Goal: Task Accomplishment & Management: Use online tool/utility

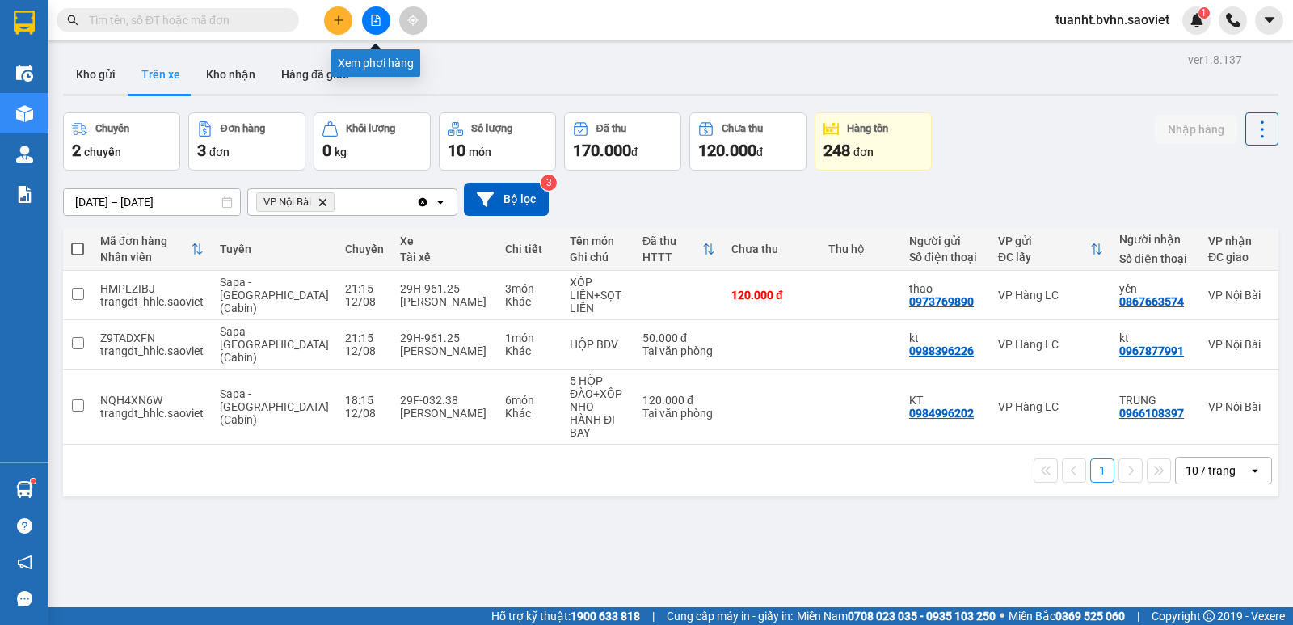
click at [379, 22] on icon "file-add" at bounding box center [375, 20] width 11 height 11
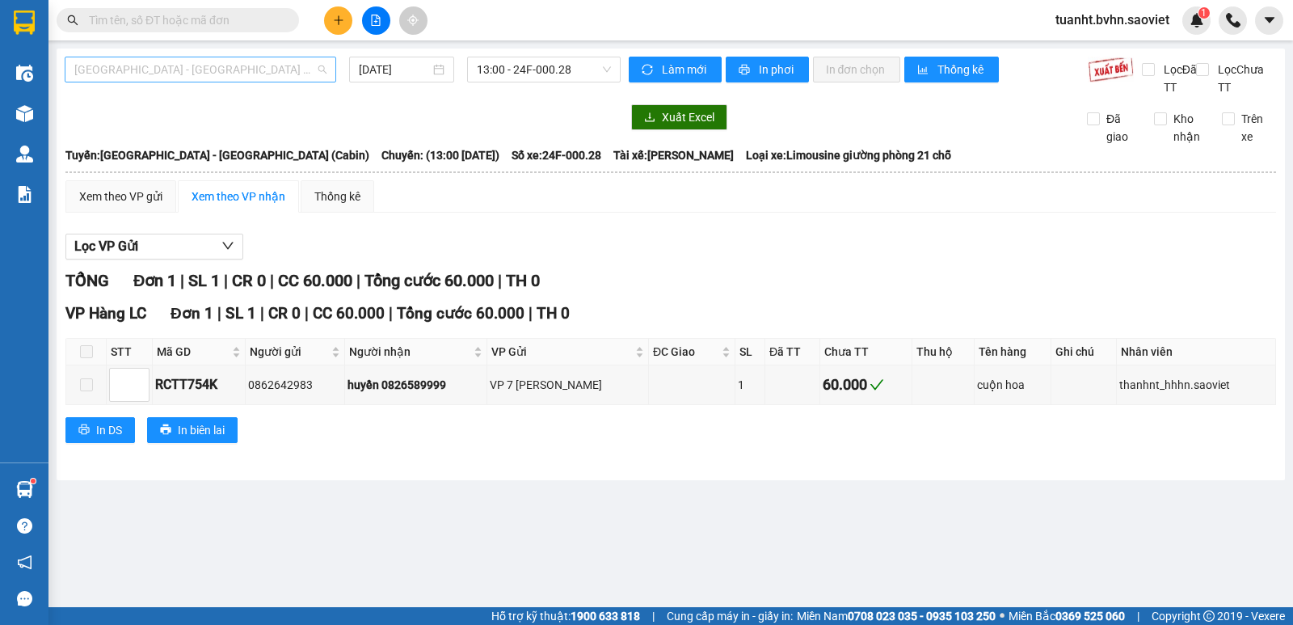
click at [226, 67] on span "[GEOGRAPHIC_DATA] - [GEOGRAPHIC_DATA] (Cabin)" at bounding box center [200, 69] width 252 height 24
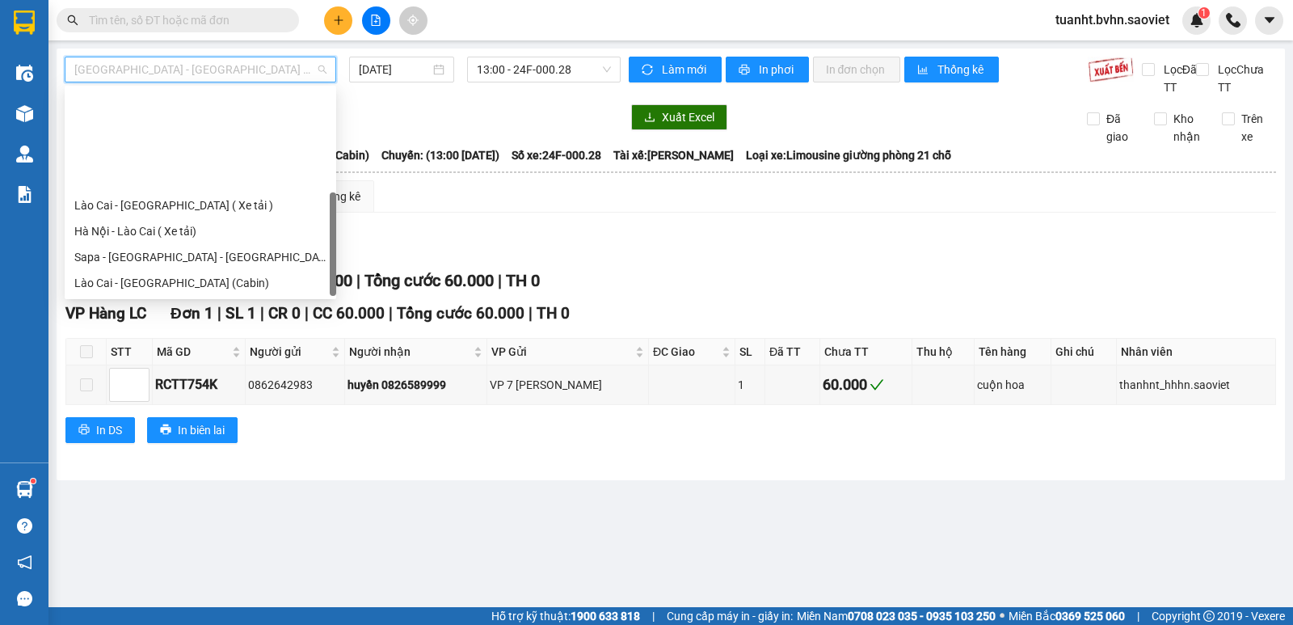
scroll to position [129, 0]
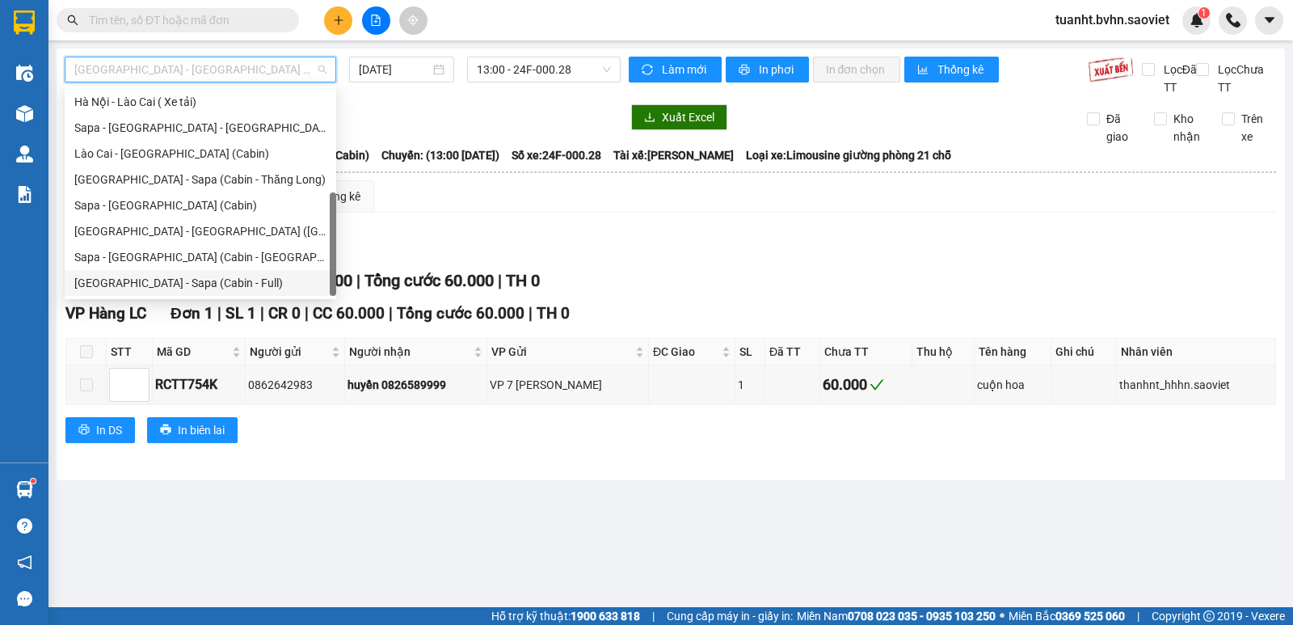
click at [158, 272] on div "[GEOGRAPHIC_DATA] - Sapa (Cabin - Full)" at bounding box center [201, 283] width 272 height 26
type input "[DATE]"
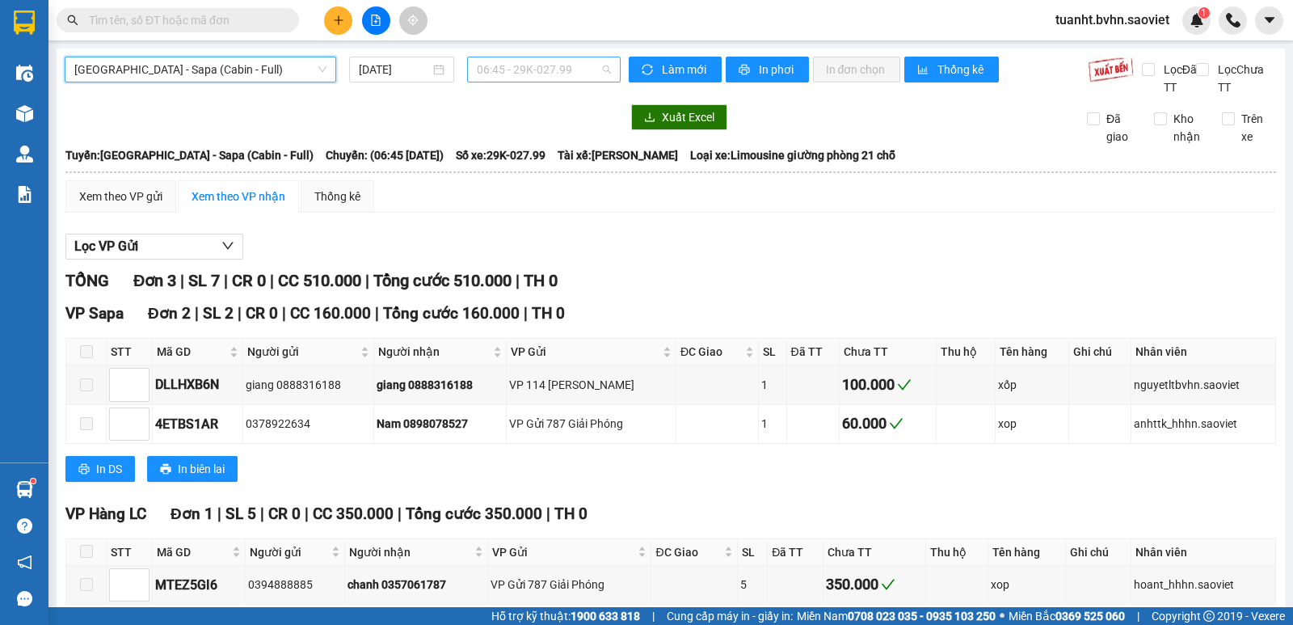
click at [527, 74] on span "06:45 - 29K-027.99" at bounding box center [543, 69] width 133 height 24
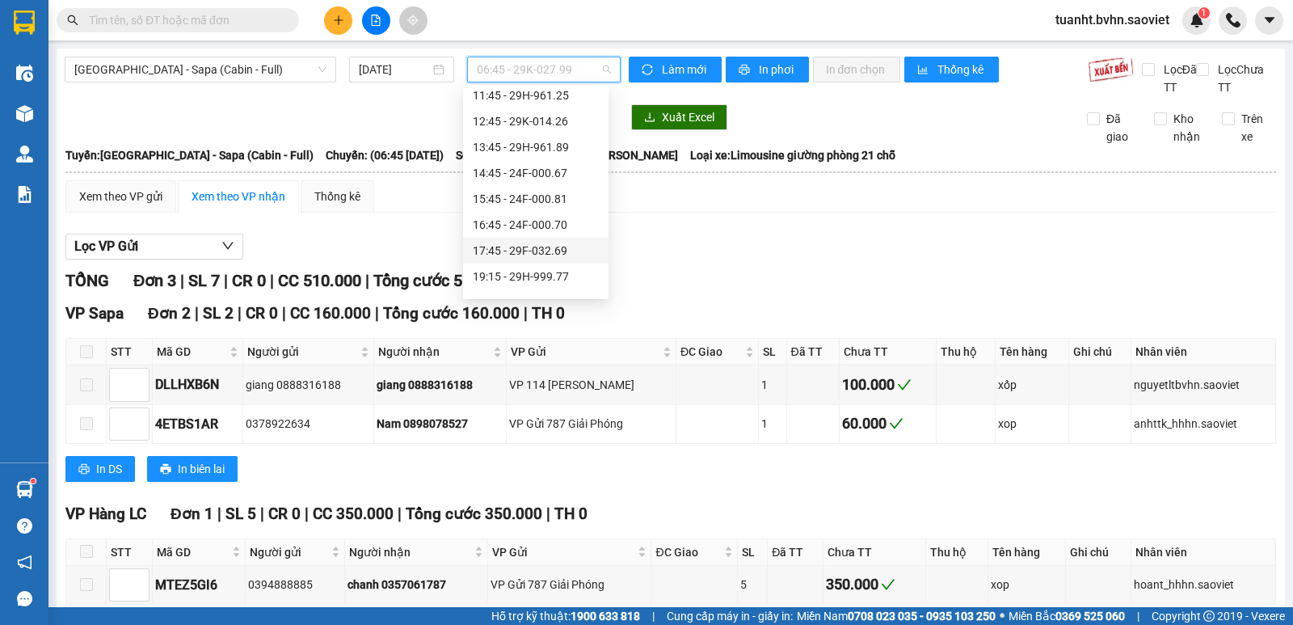
scroll to position [242, 0]
click at [534, 223] on div "22:15 - 24F-000.79" at bounding box center [536, 222] width 126 height 18
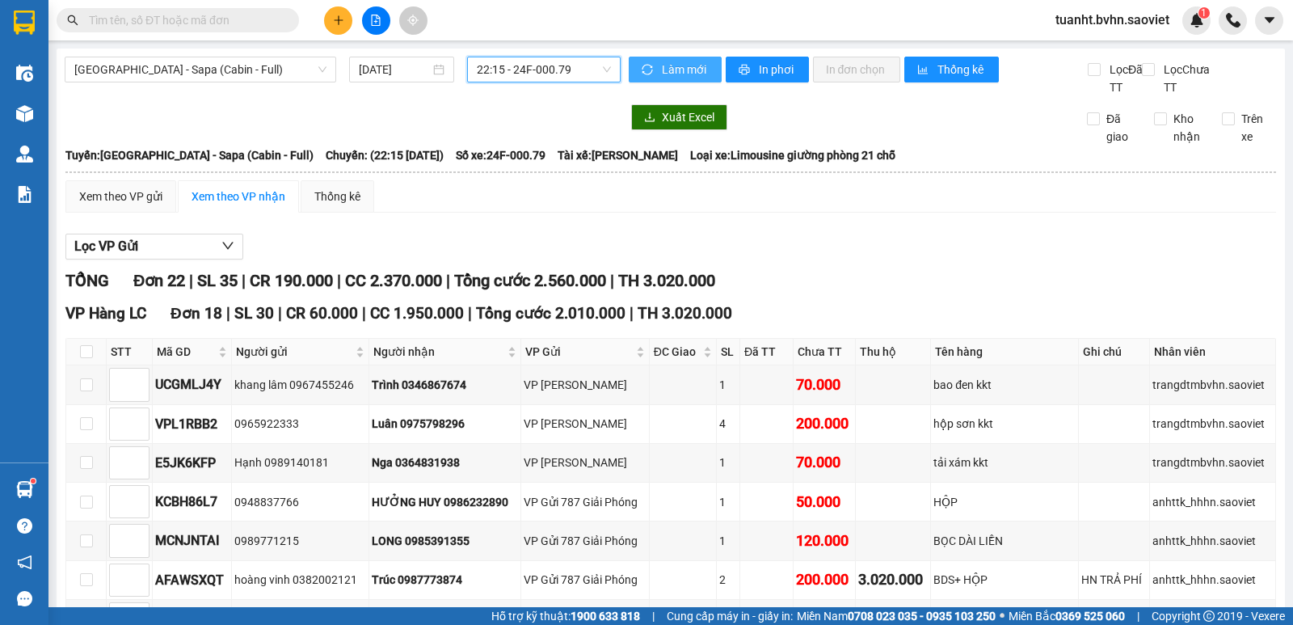
click at [662, 70] on span "Làm mới" at bounding box center [685, 70] width 47 height 18
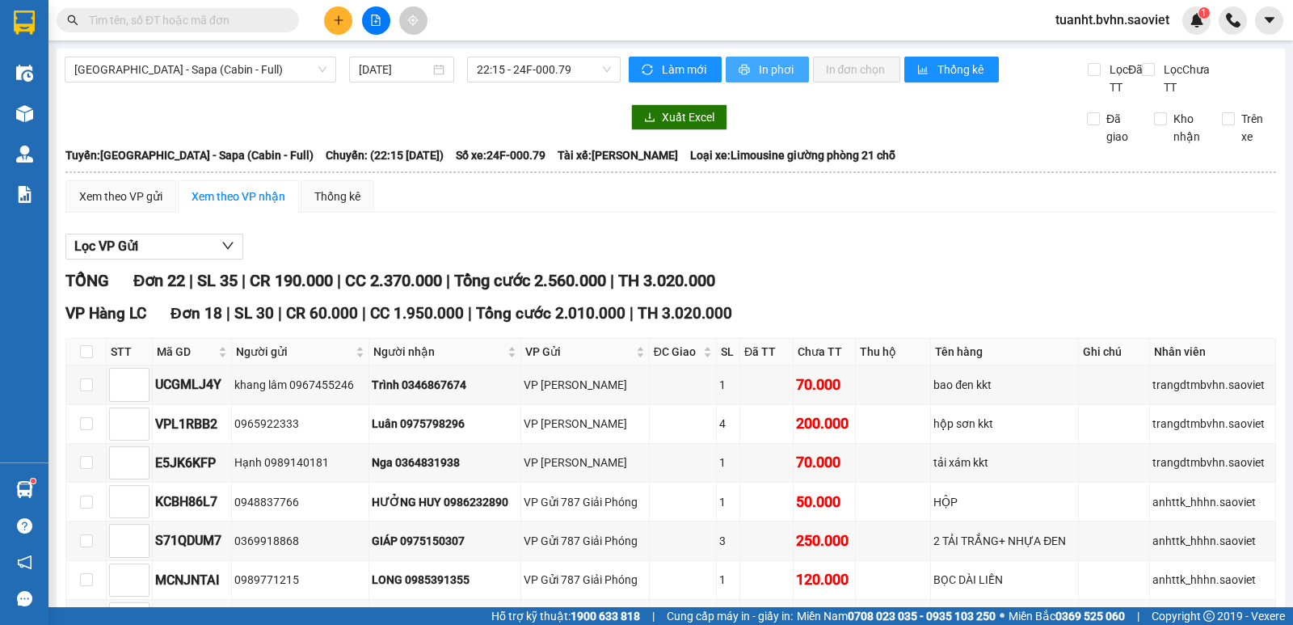
click at [762, 75] on span "In phơi" at bounding box center [777, 70] width 37 height 18
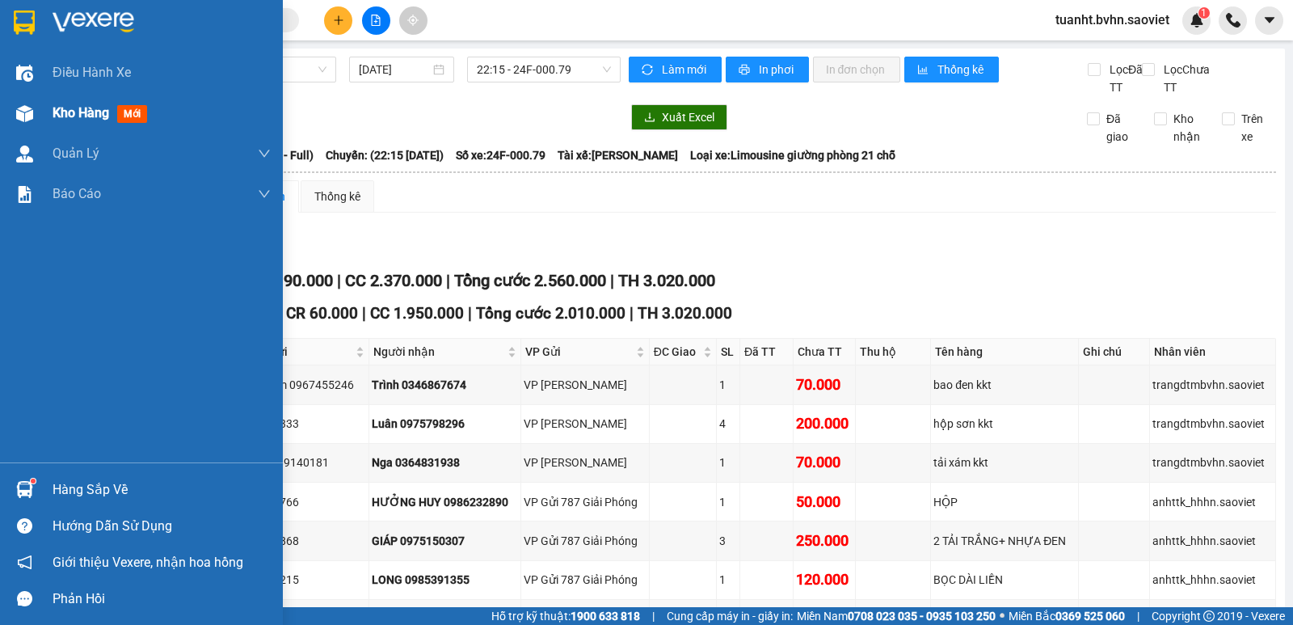
click at [72, 117] on span "Kho hàng" at bounding box center [81, 112] width 57 height 15
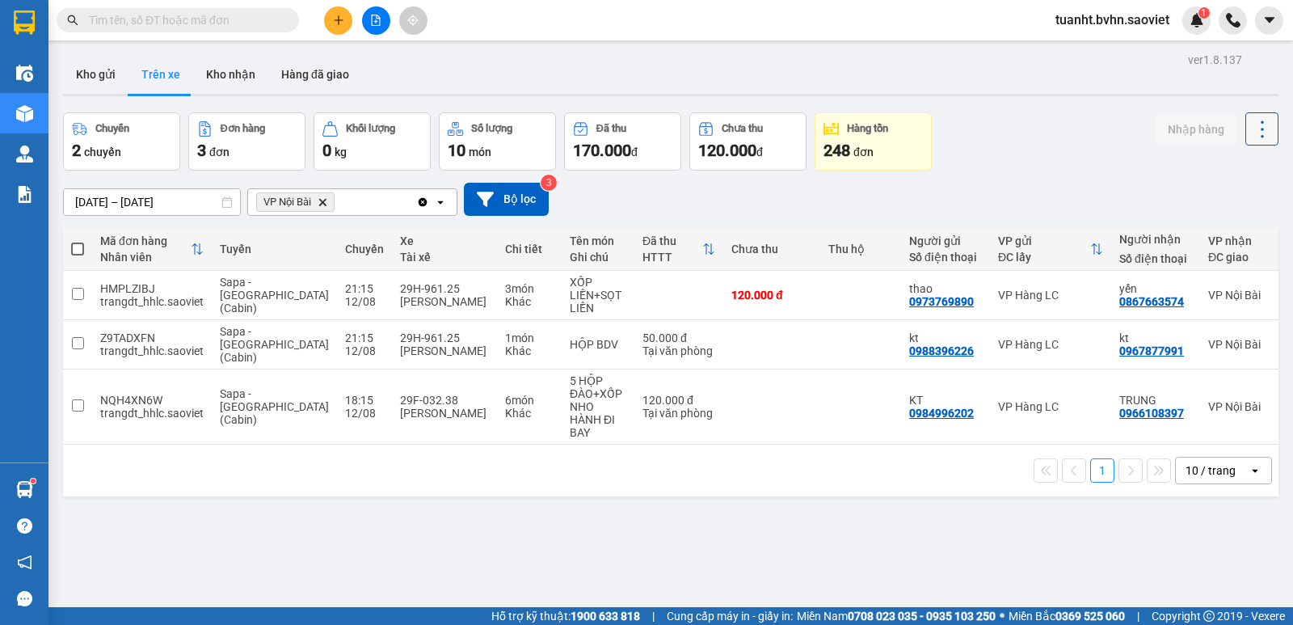
click at [1251, 121] on icon at bounding box center [1262, 129] width 23 height 23
click at [1225, 175] on span "Làm mới" at bounding box center [1227, 173] width 44 height 16
click at [1251, 122] on icon at bounding box center [1262, 129] width 23 height 23
click at [1222, 170] on span "Làm mới" at bounding box center [1227, 173] width 44 height 16
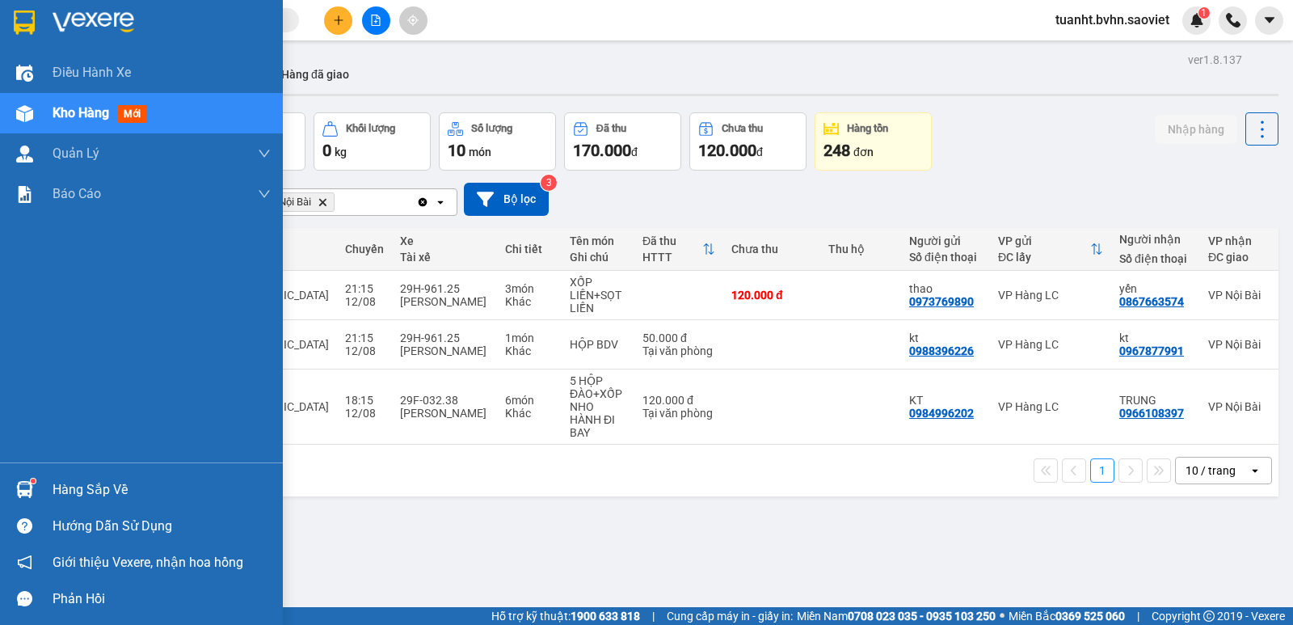
click at [82, 112] on span "Kho hàng" at bounding box center [81, 112] width 57 height 15
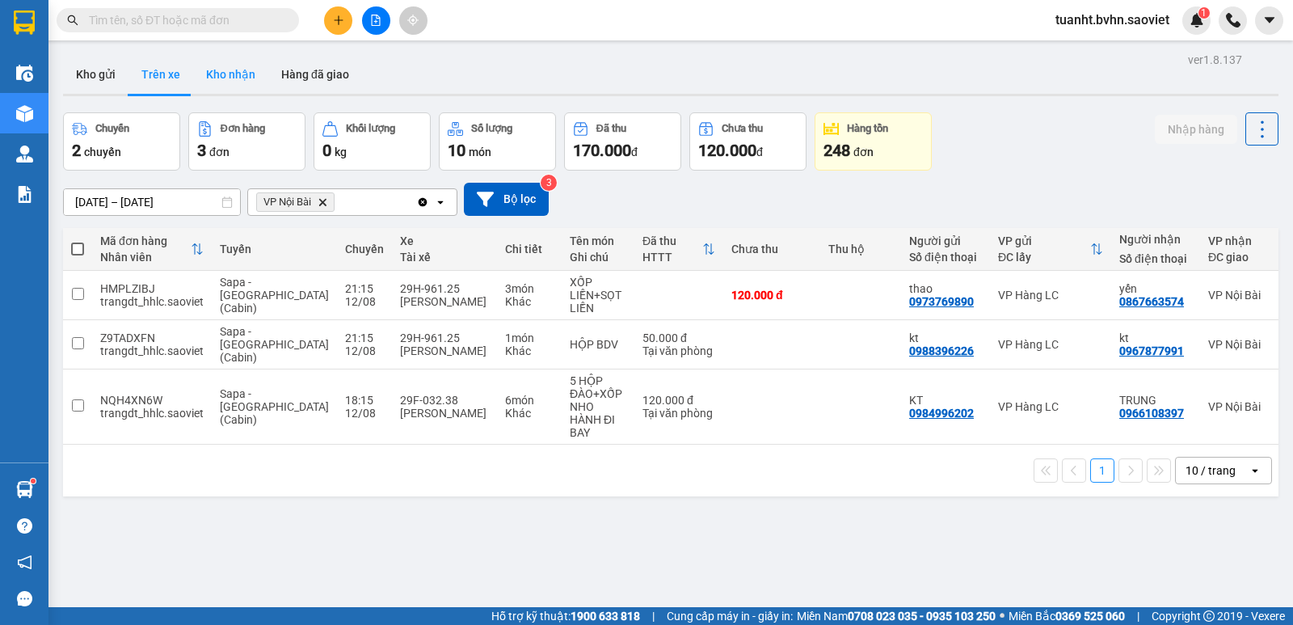
click at [237, 74] on button "Kho nhận" at bounding box center [230, 74] width 75 height 39
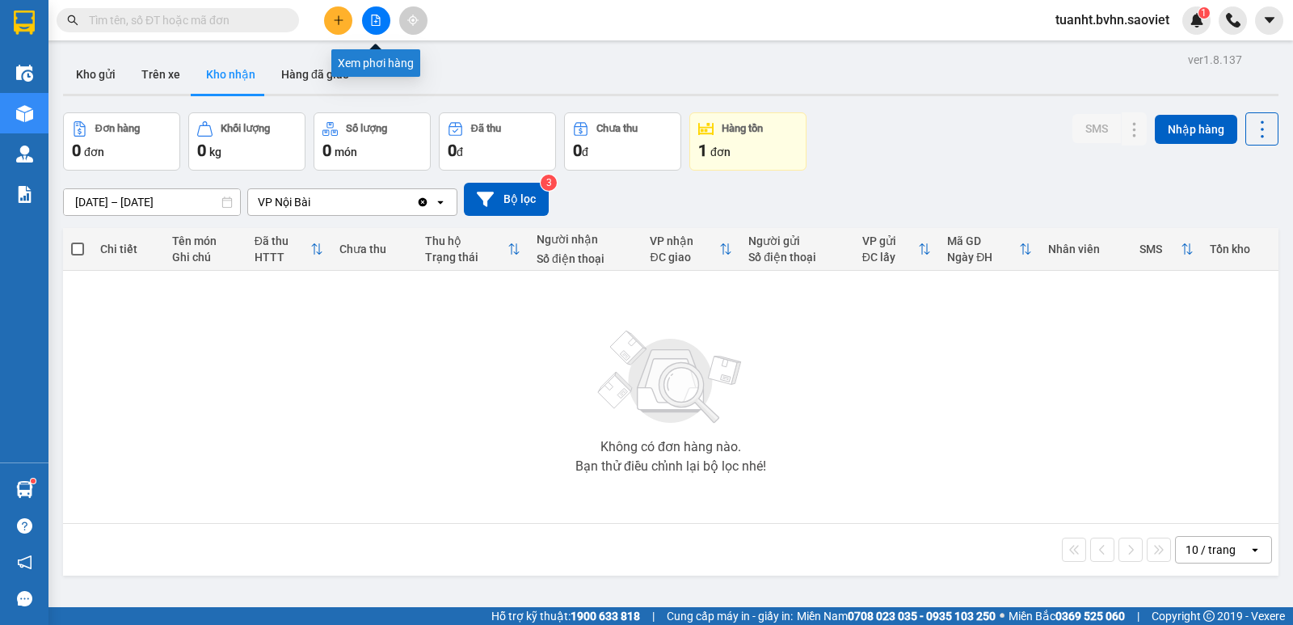
click at [382, 15] on button at bounding box center [376, 20] width 28 height 28
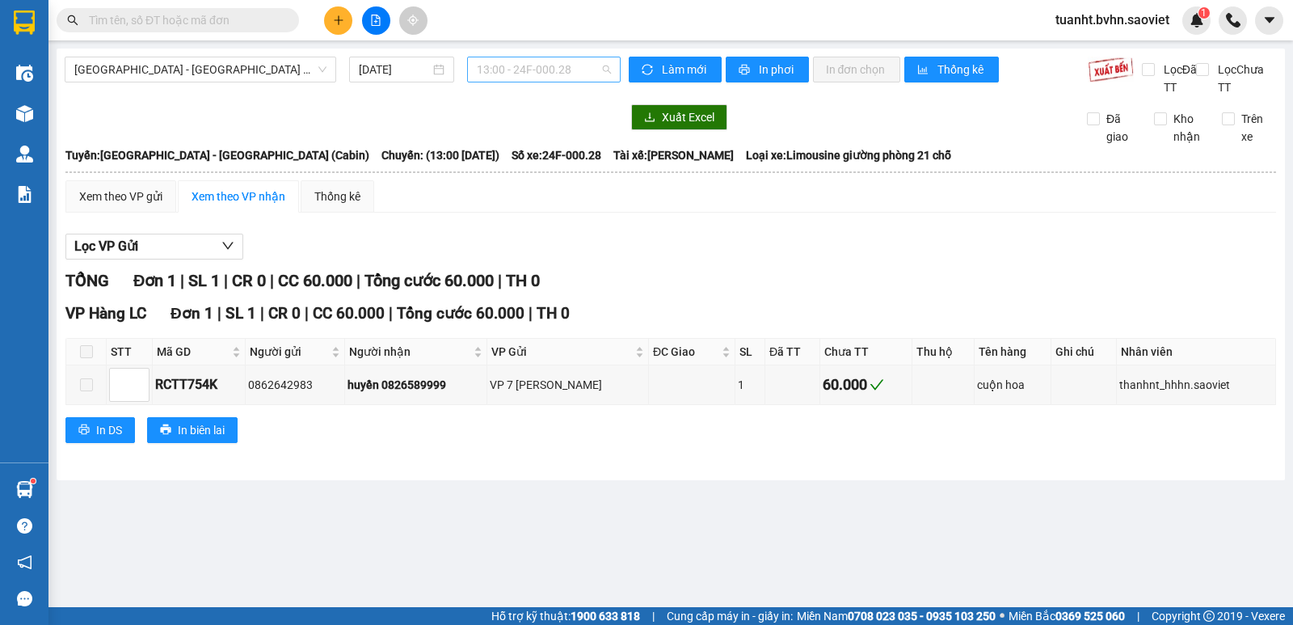
click at [599, 68] on span "13:00 - 24F-000.28" at bounding box center [543, 69] width 133 height 24
click at [321, 74] on span "[GEOGRAPHIC_DATA] - [GEOGRAPHIC_DATA] (Cabin)" at bounding box center [200, 69] width 252 height 24
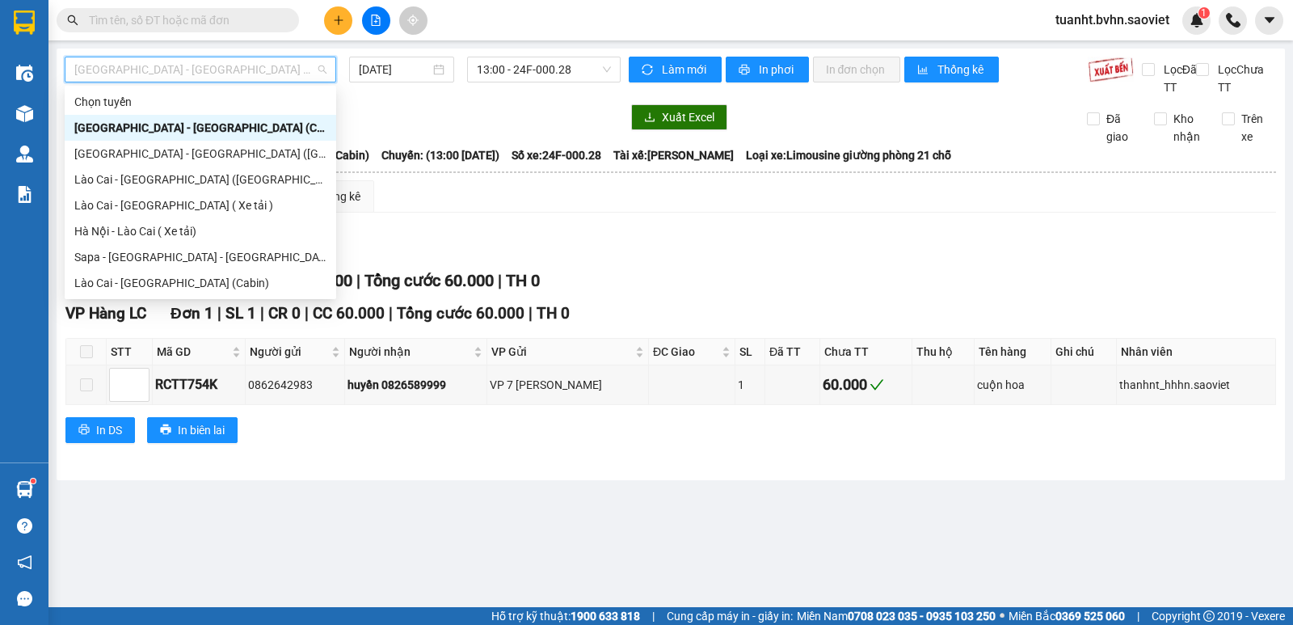
click at [162, 120] on div "[GEOGRAPHIC_DATA] - [GEOGRAPHIC_DATA] (Cabin)" at bounding box center [200, 128] width 252 height 18
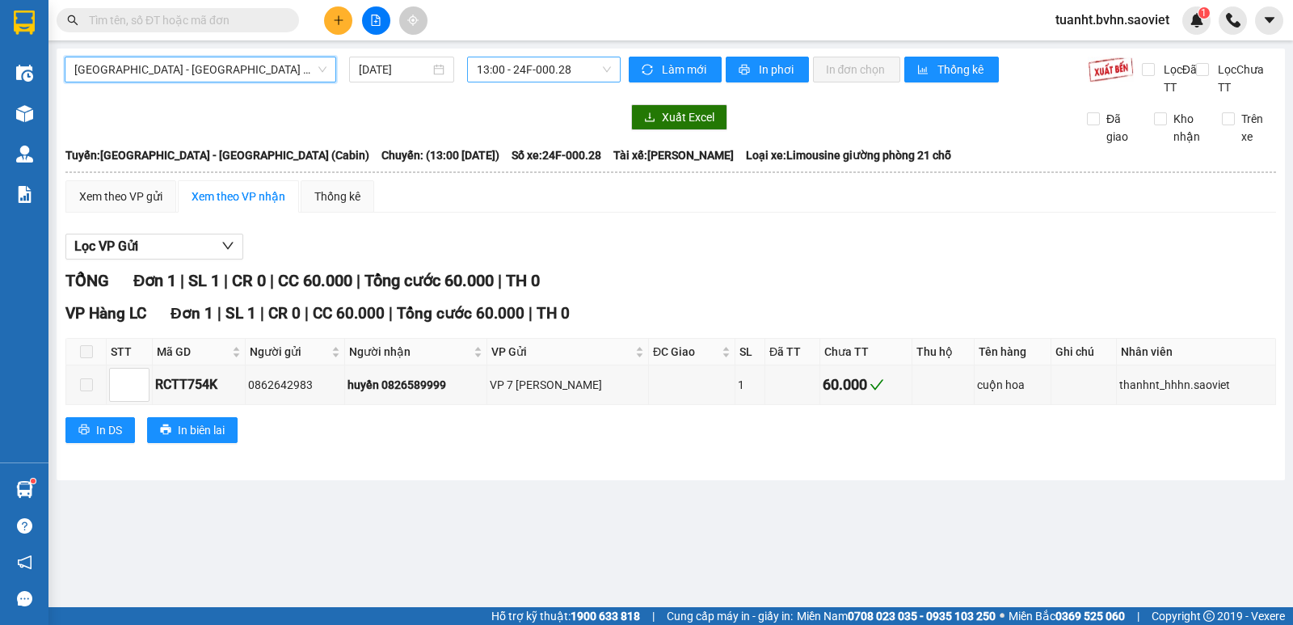
click at [609, 75] on span "13:00 - 24F-000.28" at bounding box center [543, 69] width 133 height 24
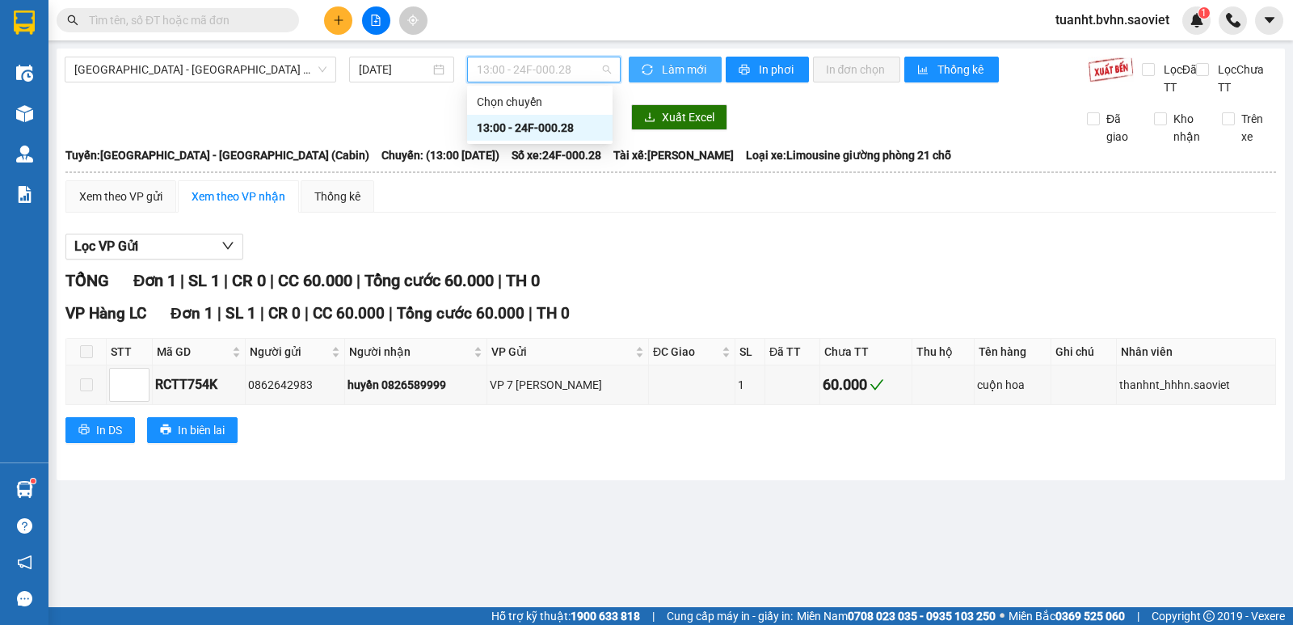
click at [682, 67] on span "Làm mới" at bounding box center [685, 70] width 47 height 18
click at [609, 74] on span "13:00 - 24F-000.28" at bounding box center [543, 69] width 133 height 24
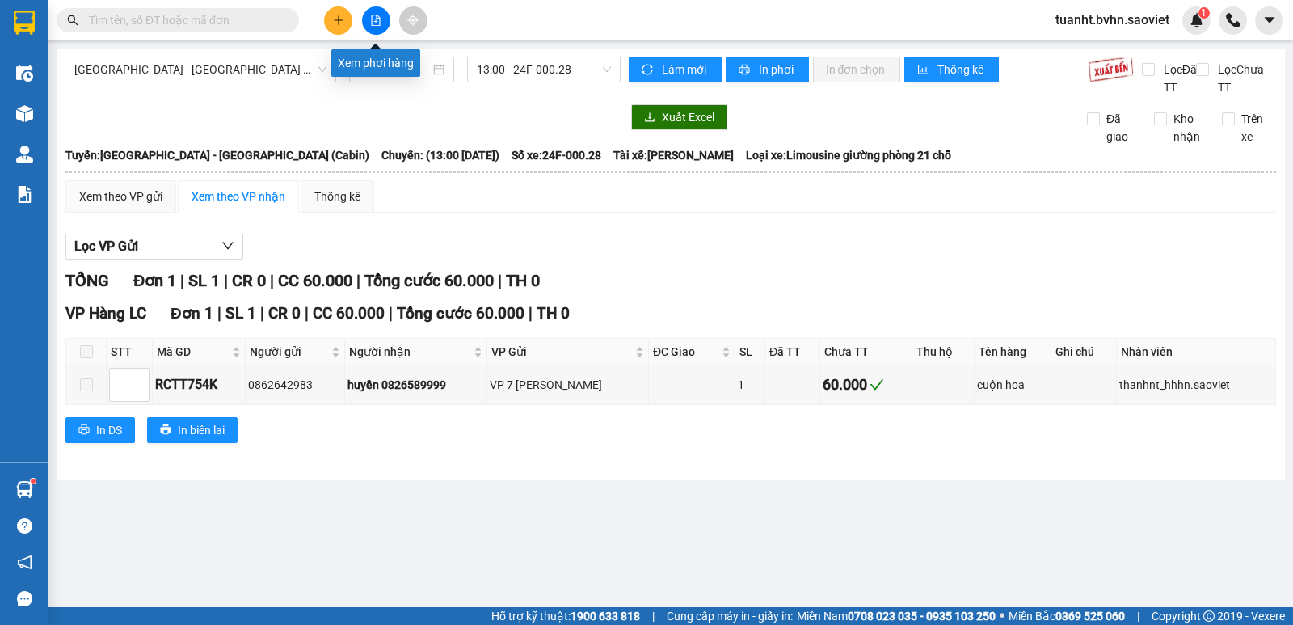
click at [375, 19] on icon "file-add" at bounding box center [375, 20] width 11 height 11
click at [691, 67] on span "Làm mới" at bounding box center [685, 70] width 47 height 18
click at [602, 70] on span "13:00 - 24F-000.28" at bounding box center [543, 69] width 133 height 24
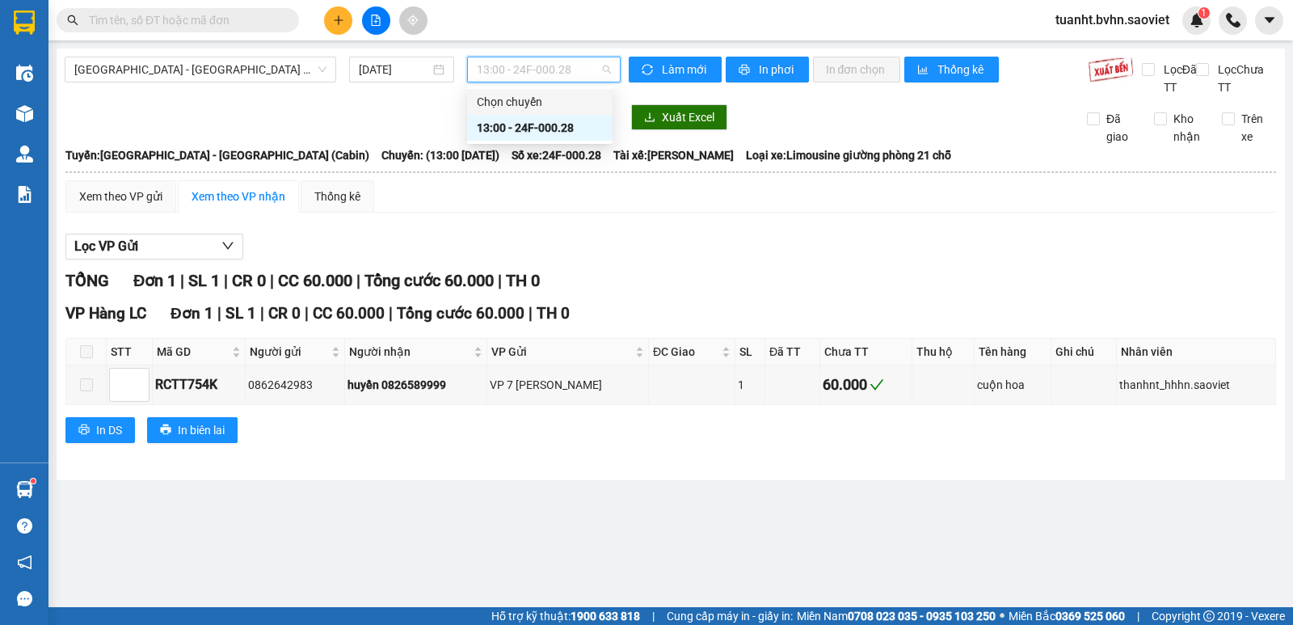
click at [539, 99] on div "Chọn chuyến" at bounding box center [540, 102] width 126 height 18
click at [612, 70] on div "13:00 - 24F-000.28" at bounding box center [543, 70] width 153 height 26
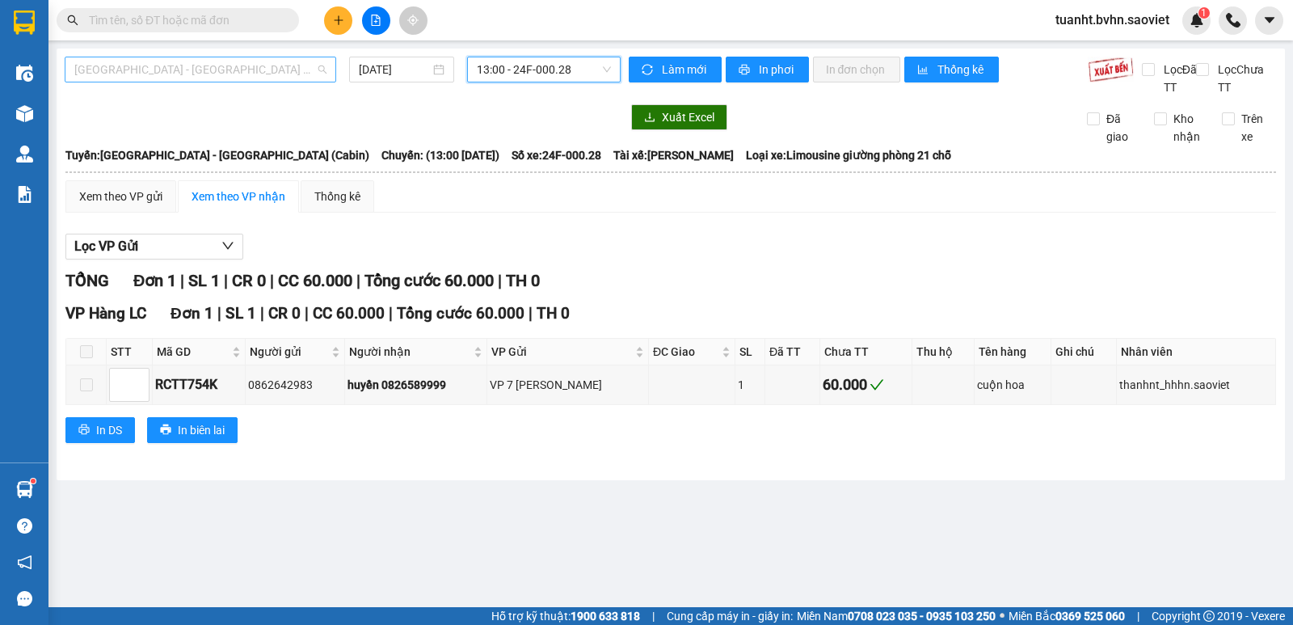
click at [320, 72] on span "[GEOGRAPHIC_DATA] - [GEOGRAPHIC_DATA] (Cabin)" at bounding box center [200, 69] width 252 height 24
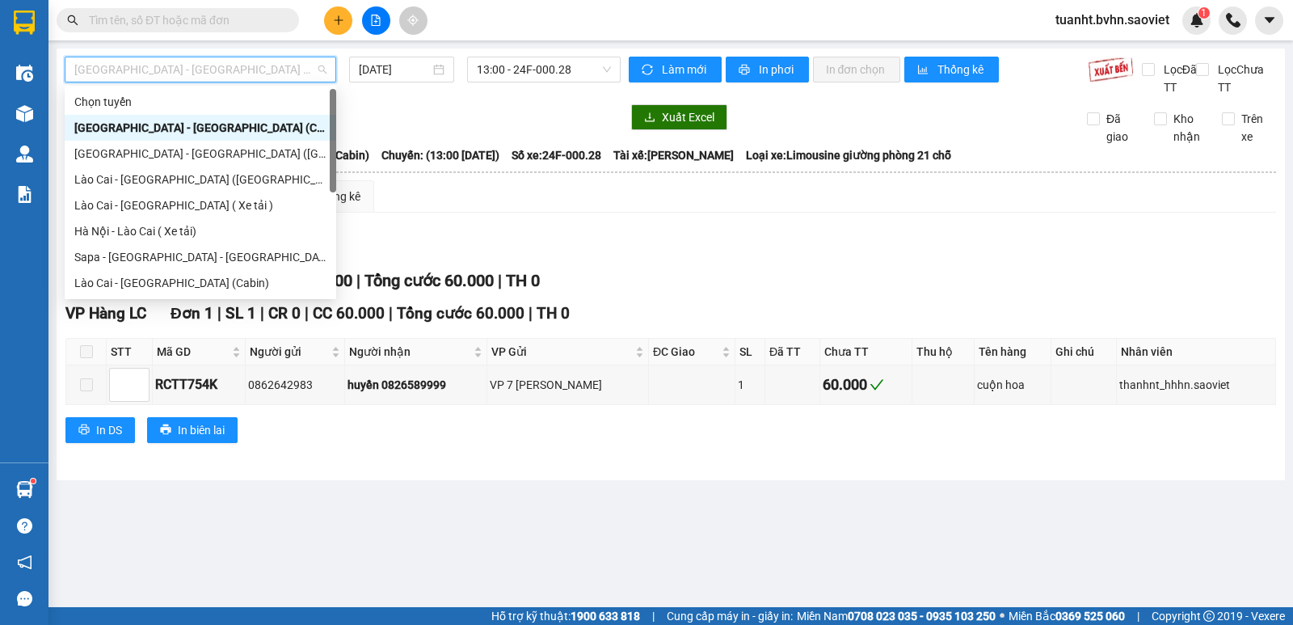
click at [175, 129] on div "[GEOGRAPHIC_DATA] - [GEOGRAPHIC_DATA] (Cabin)" at bounding box center [200, 128] width 252 height 18
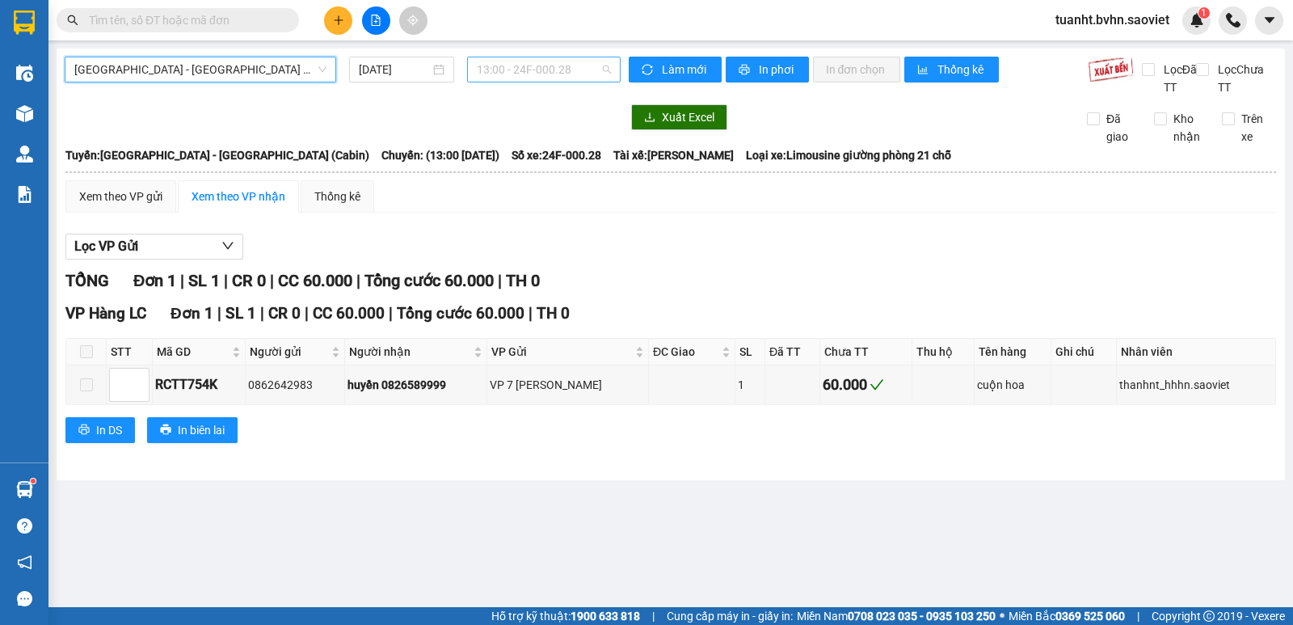
click at [608, 67] on span "13:00 - 24F-000.28" at bounding box center [543, 69] width 133 height 24
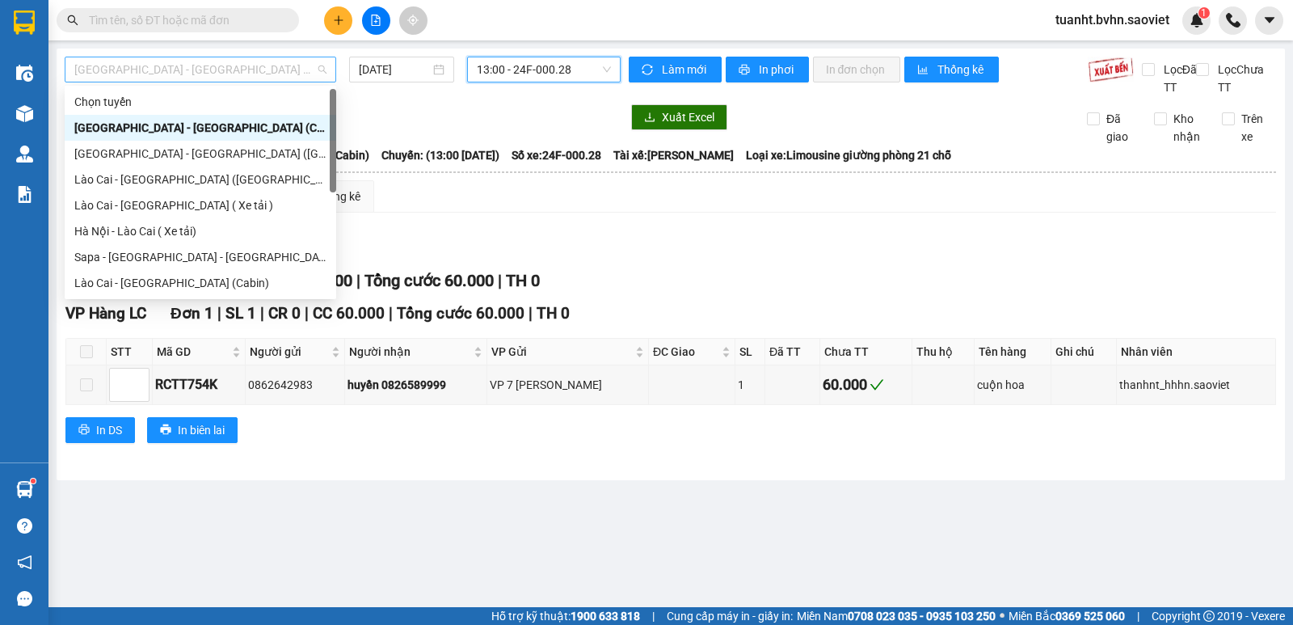
click at [201, 71] on span "[GEOGRAPHIC_DATA] - [GEOGRAPHIC_DATA] (Cabin)" at bounding box center [200, 69] width 252 height 24
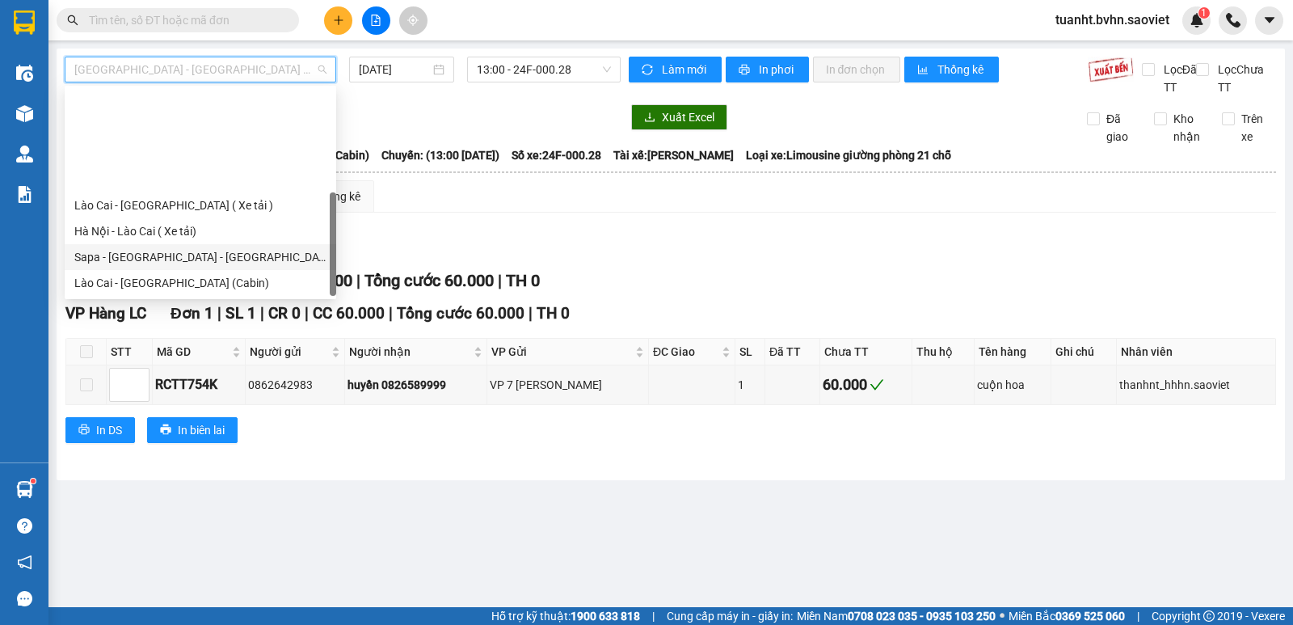
scroll to position [129, 0]
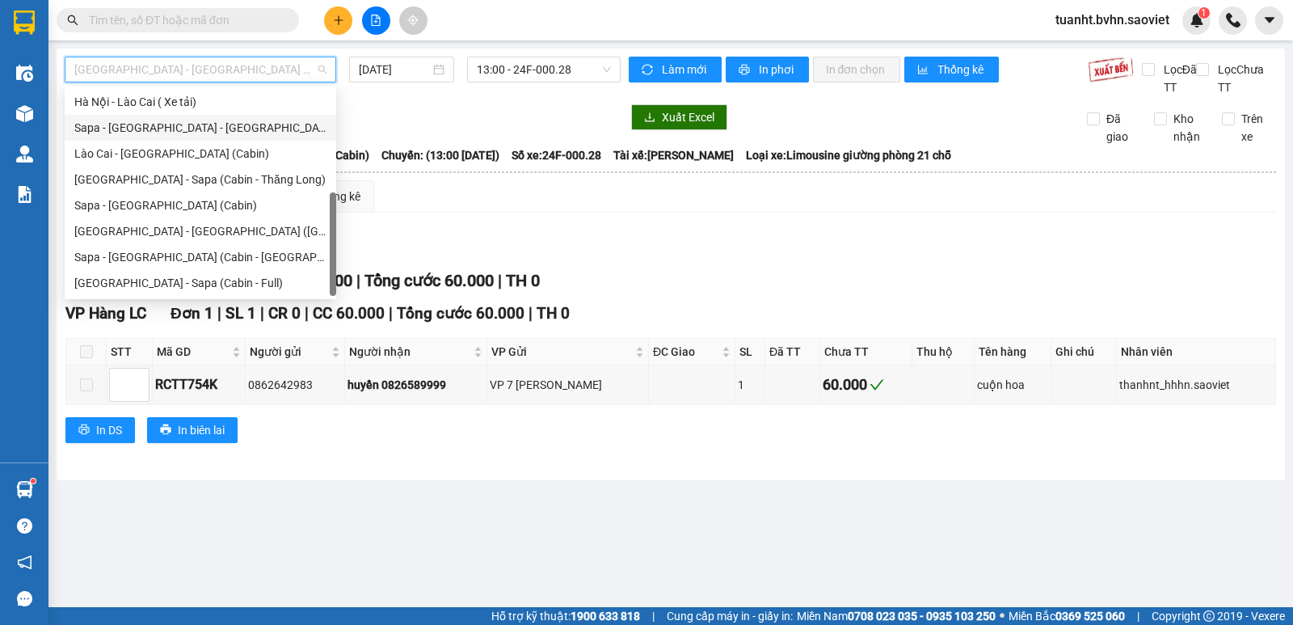
click at [179, 180] on div "[GEOGRAPHIC_DATA] - Sapa (Cabin - Thăng Long)" at bounding box center [200, 180] width 252 height 18
type input "[DATE]"
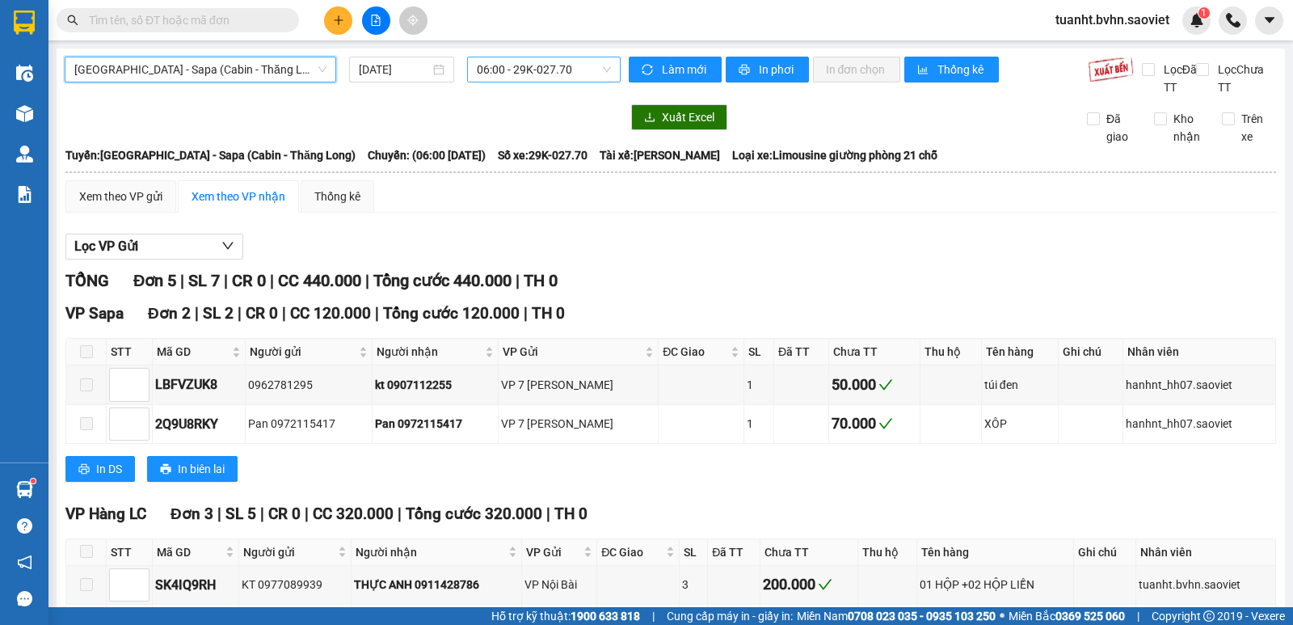
click at [527, 68] on span "06:00 - 29K-027.70" at bounding box center [543, 69] width 133 height 24
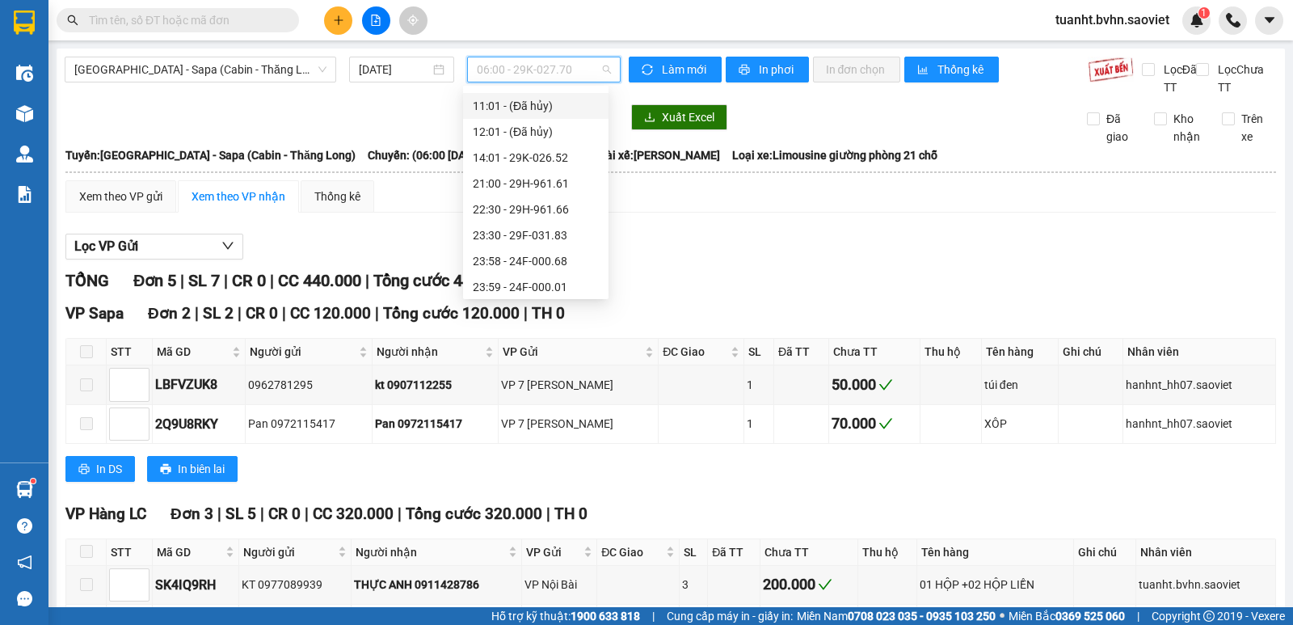
scroll to position [129, 0]
click at [534, 209] on div "22:30 - 29H-961.66" at bounding box center [536, 205] width 126 height 18
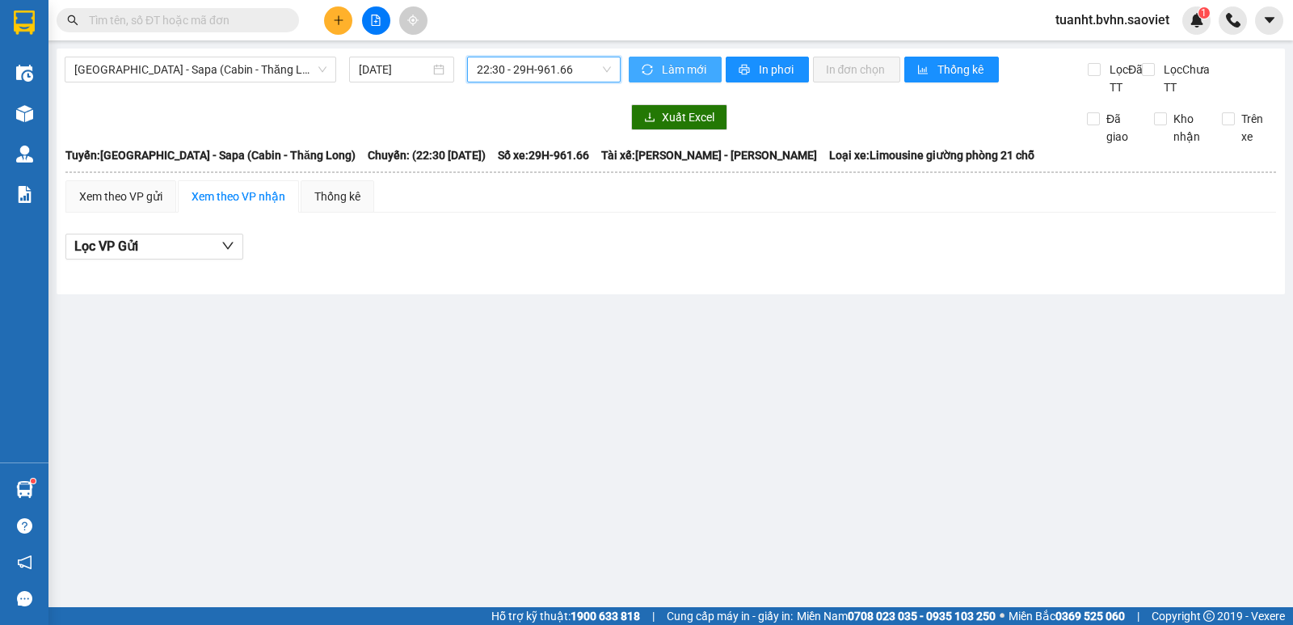
click at [674, 71] on span "Làm mới" at bounding box center [685, 70] width 47 height 18
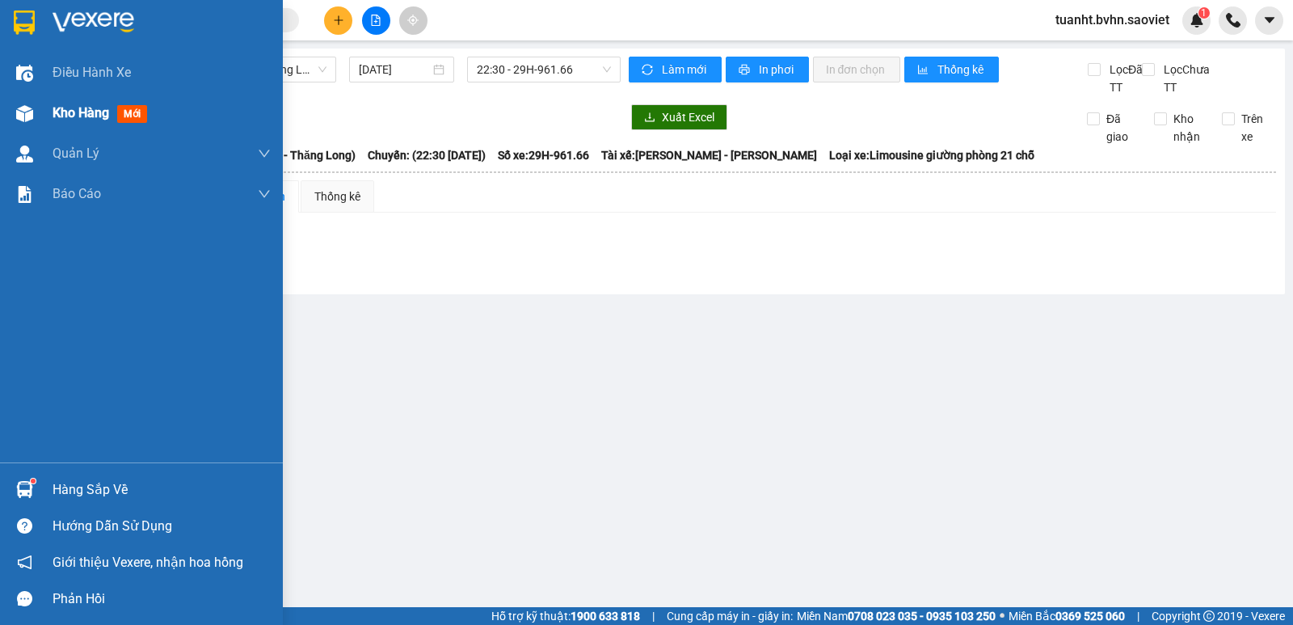
click at [70, 108] on span "Kho hàng" at bounding box center [81, 112] width 57 height 15
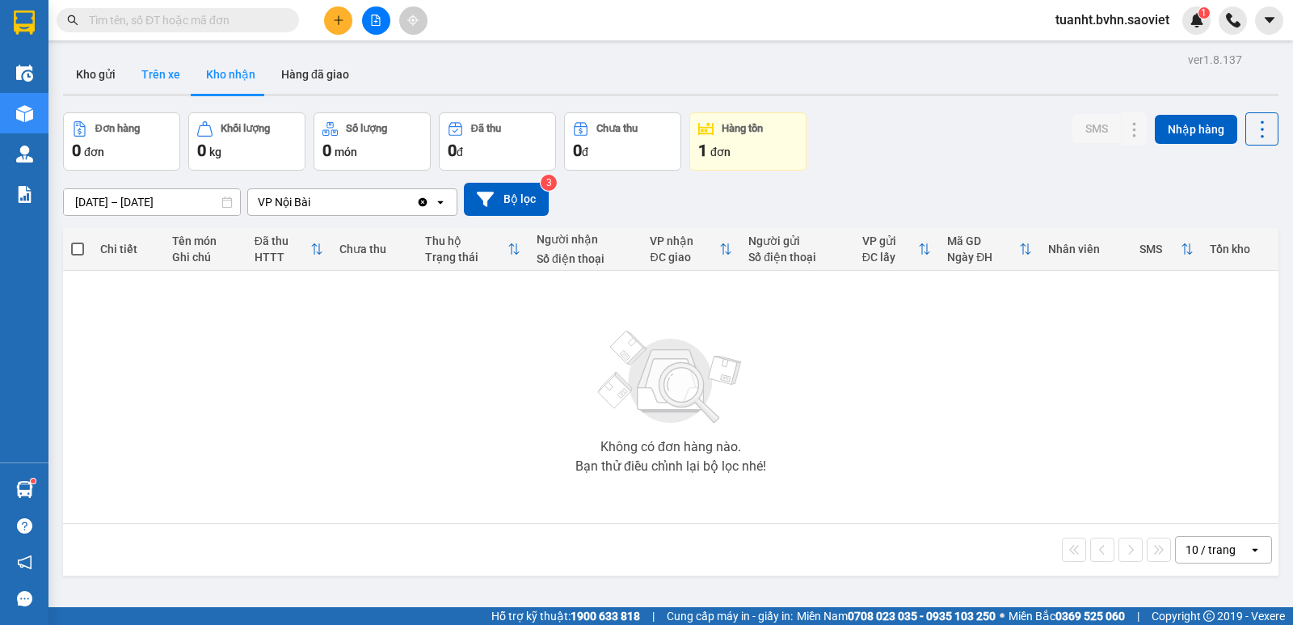
click at [171, 70] on button "Trên xe" at bounding box center [161, 74] width 65 height 39
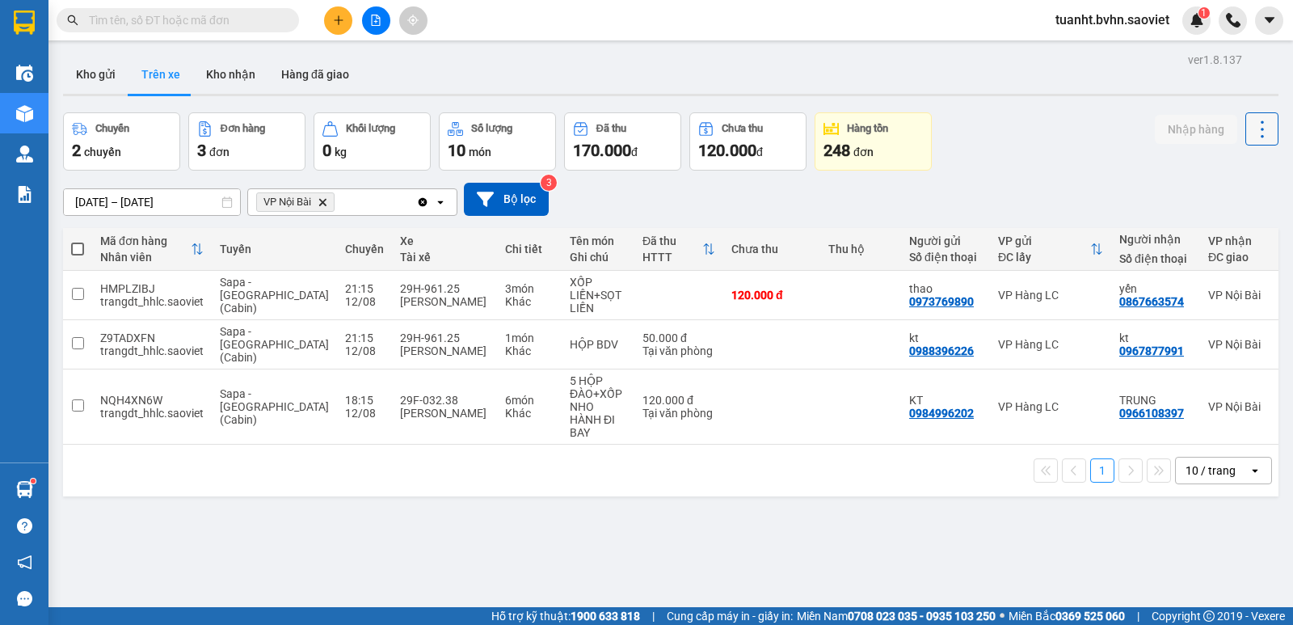
click at [1251, 129] on icon at bounding box center [1262, 129] width 23 height 23
click at [1235, 166] on span "Làm mới" at bounding box center [1227, 173] width 44 height 16
